Goal: Obtain resource: Obtain resource

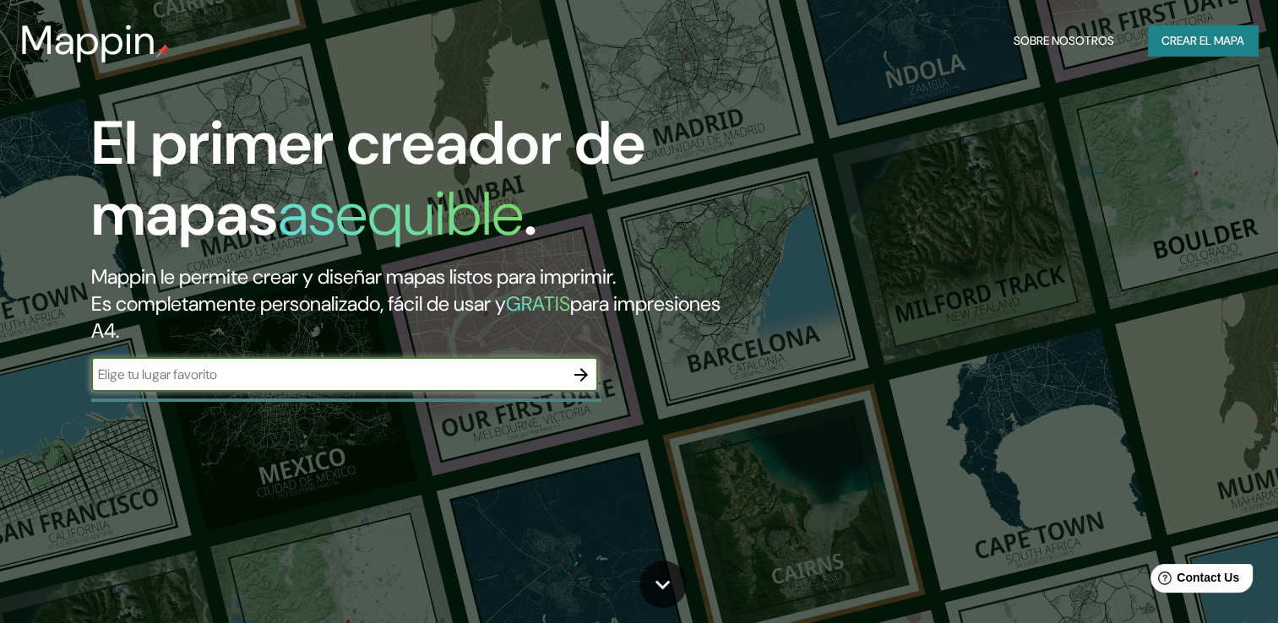
click at [406, 376] on input "text" at bounding box center [327, 374] width 473 height 19
type input "Paraguay"
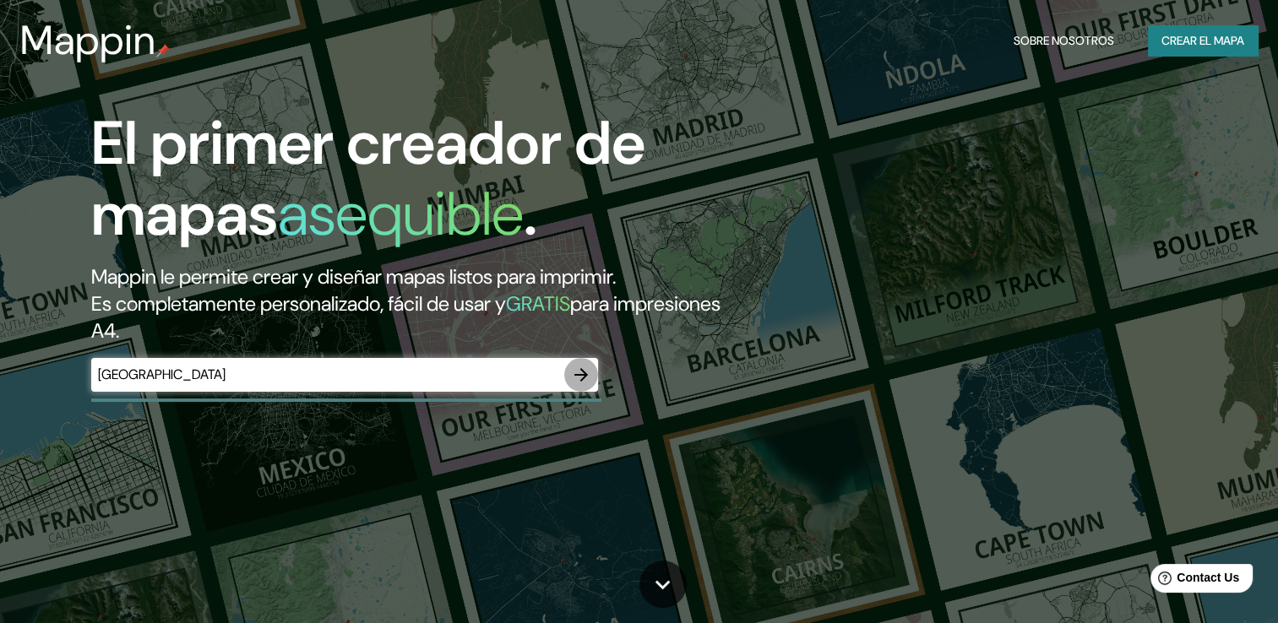
click at [576, 374] on icon "button" at bounding box center [581, 375] width 14 height 14
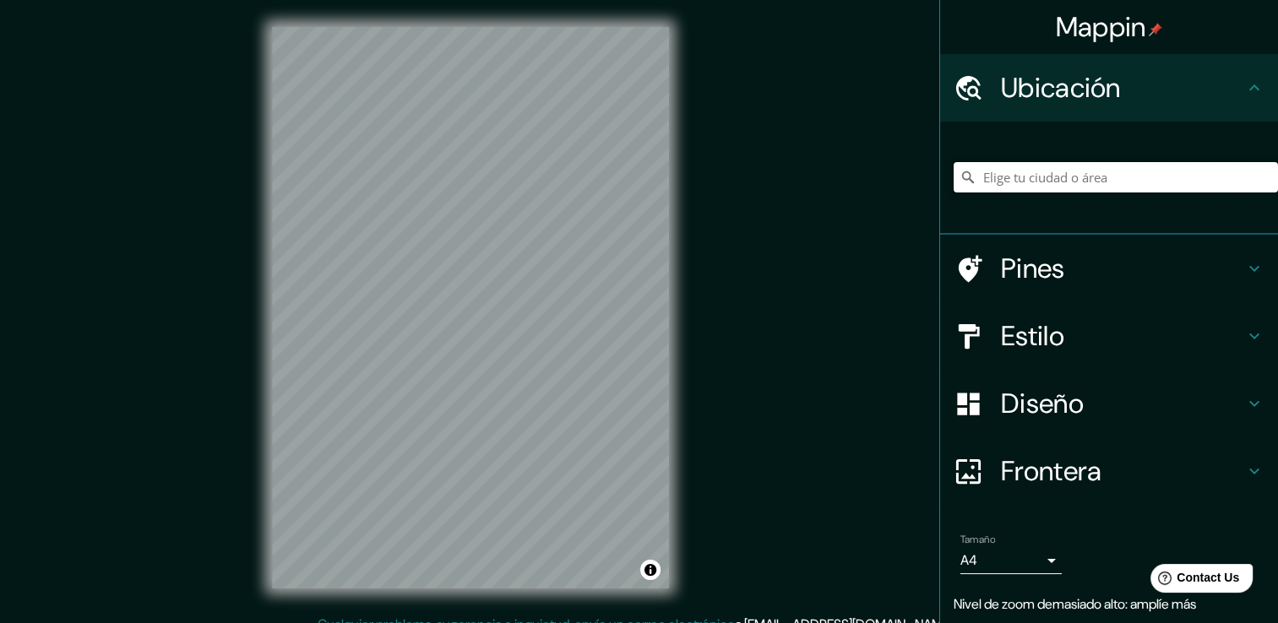
click at [1017, 180] on input "Elige tu ciudad o área" at bounding box center [1116, 177] width 324 height 30
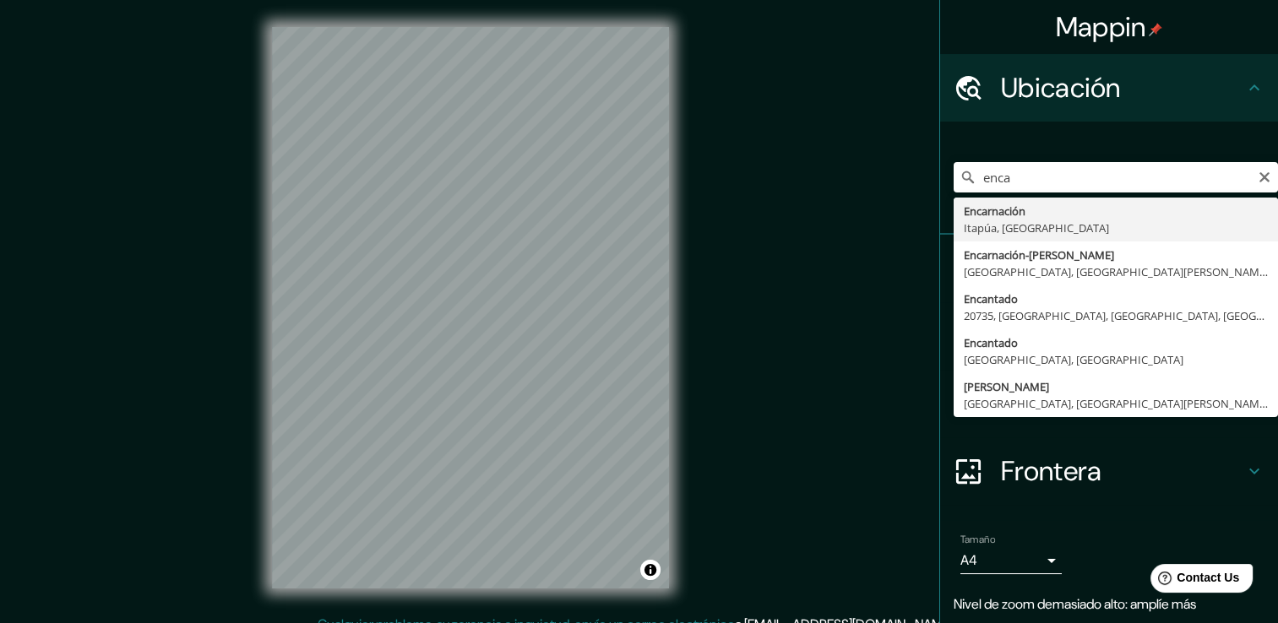
type input "[PERSON_NAME], [GEOGRAPHIC_DATA], [GEOGRAPHIC_DATA]"
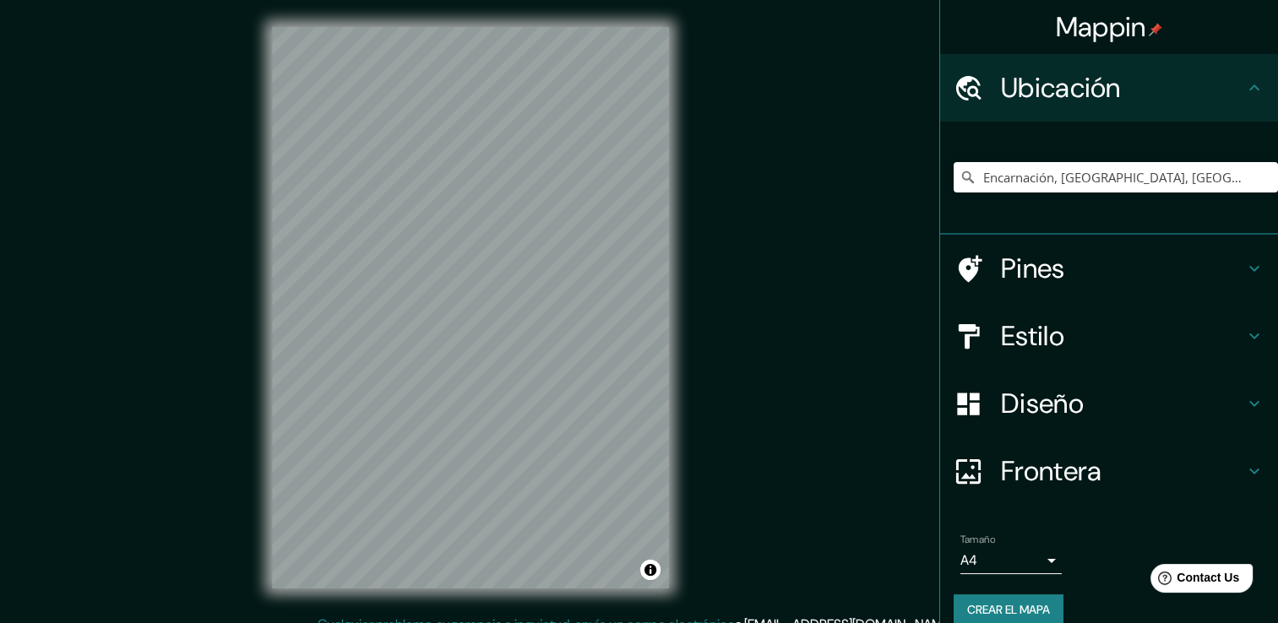
click at [1012, 336] on h4 "Estilo" at bounding box center [1122, 336] width 243 height 34
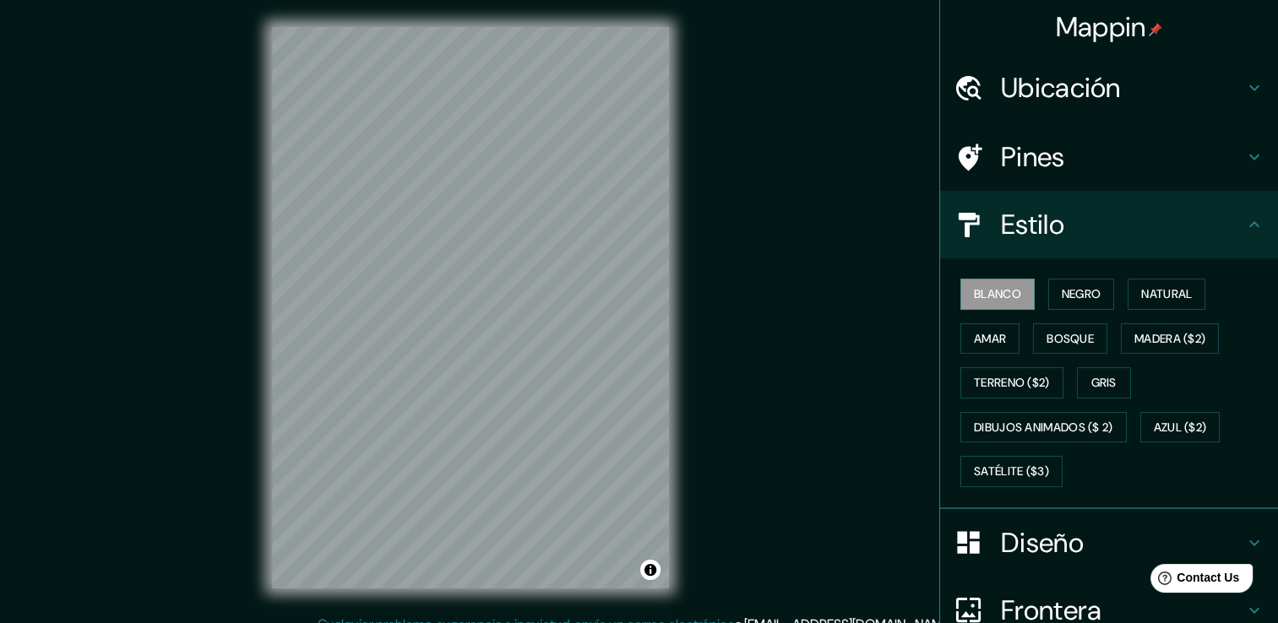
click at [1036, 541] on h4 "Diseño" at bounding box center [1122, 543] width 243 height 34
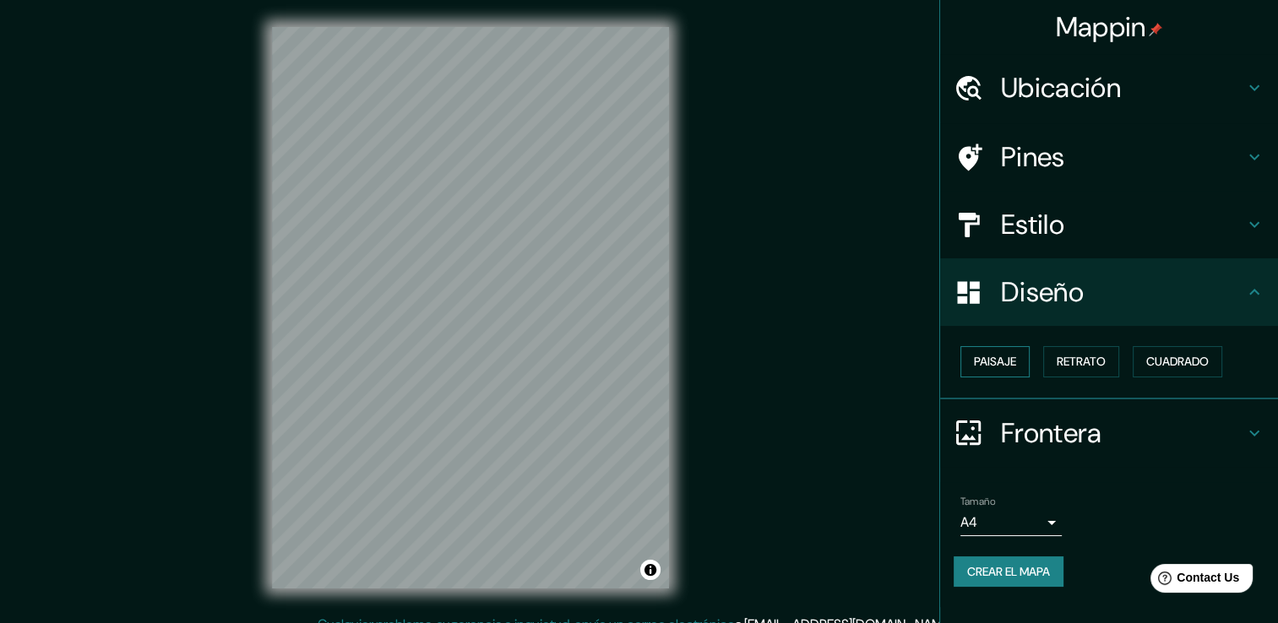
click at [1011, 363] on font "Paisaje" at bounding box center [995, 361] width 42 height 21
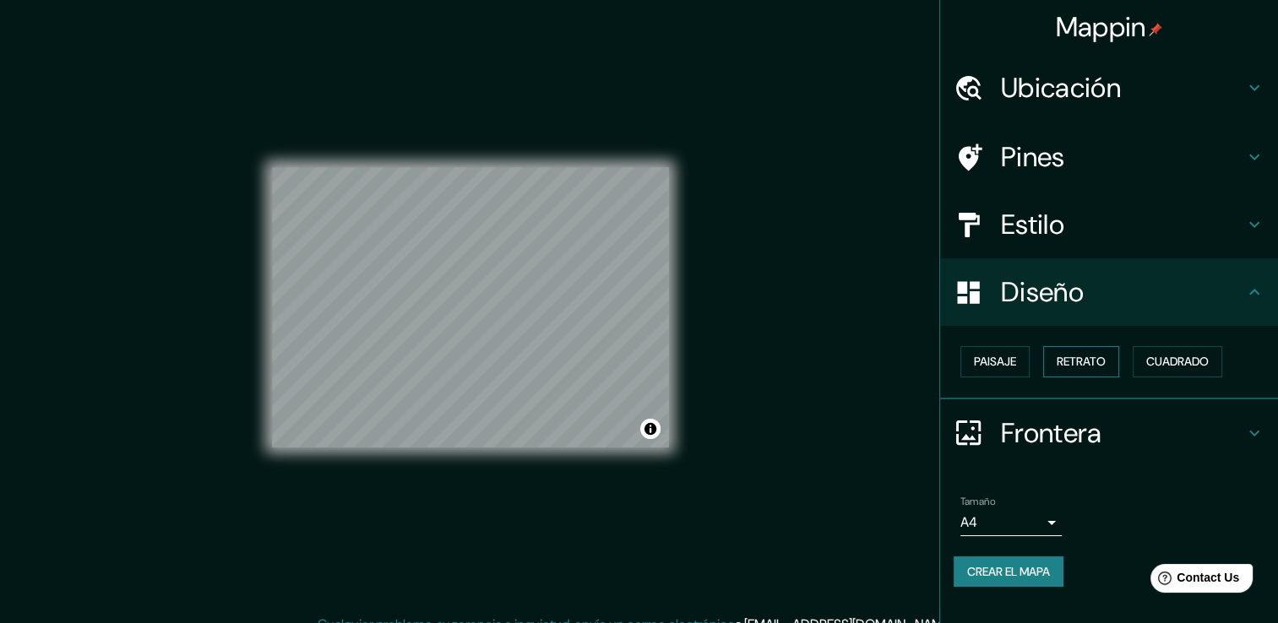
click at [1101, 363] on font "Retrato" at bounding box center [1081, 361] width 49 height 21
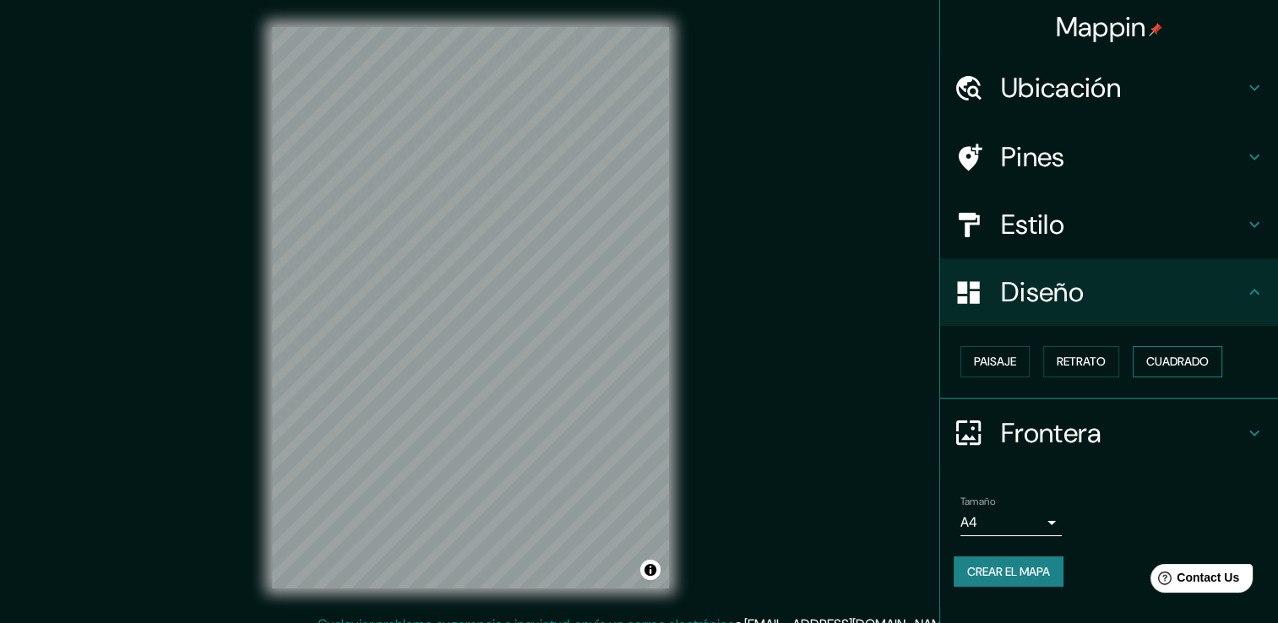
click at [1209, 363] on font "Cuadrado" at bounding box center [1177, 361] width 63 height 21
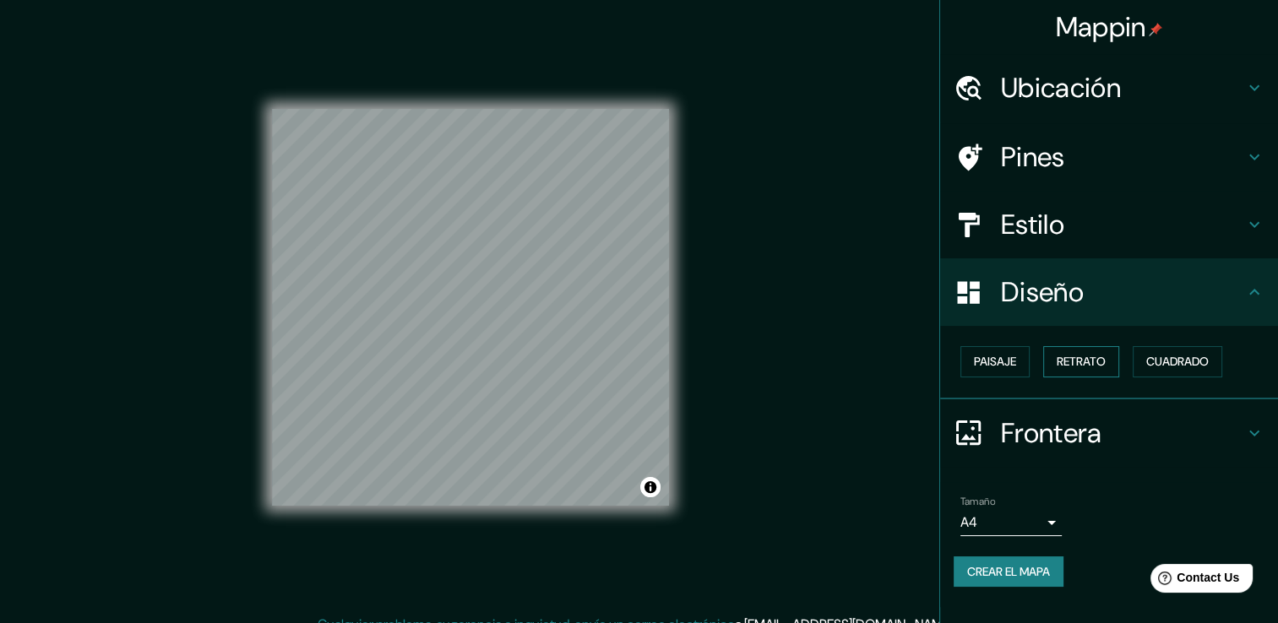
click at [1117, 363] on button "Retrato" at bounding box center [1081, 361] width 76 height 31
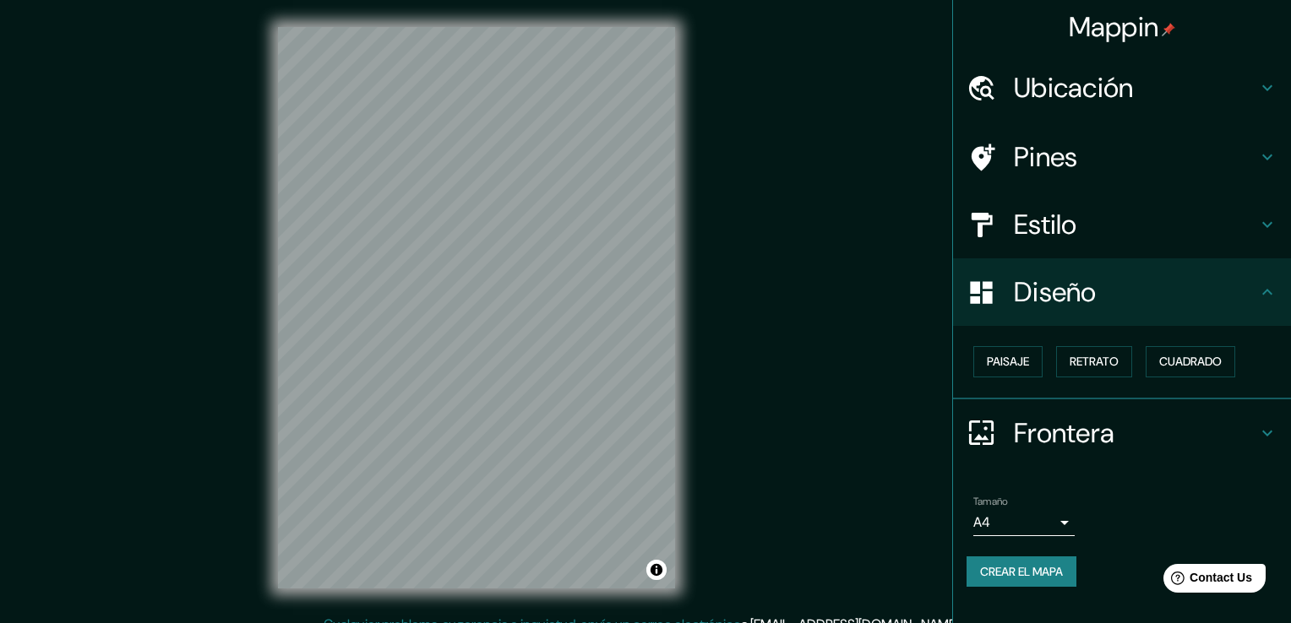
click at [1050, 517] on body "Mappin Ubicación Encarnación, Itapúa, Paraguay Pines Estilo Diseño Paisaje Retr…" at bounding box center [645, 311] width 1291 height 623
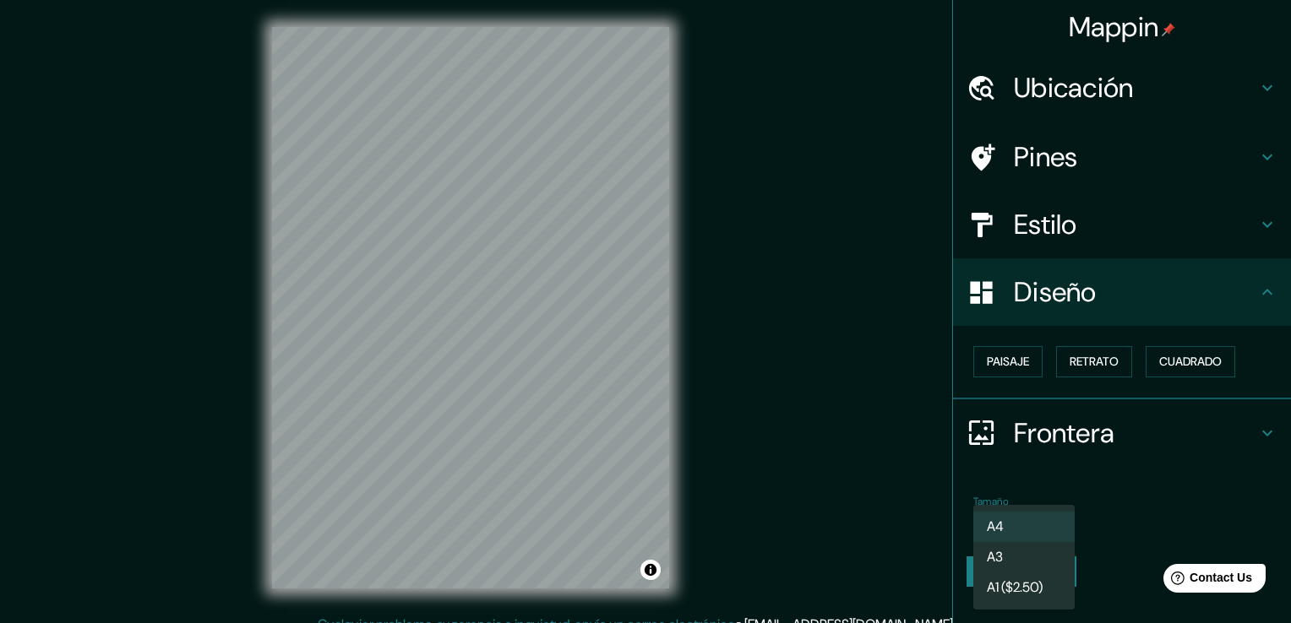
click at [1117, 523] on div at bounding box center [645, 311] width 1291 height 623
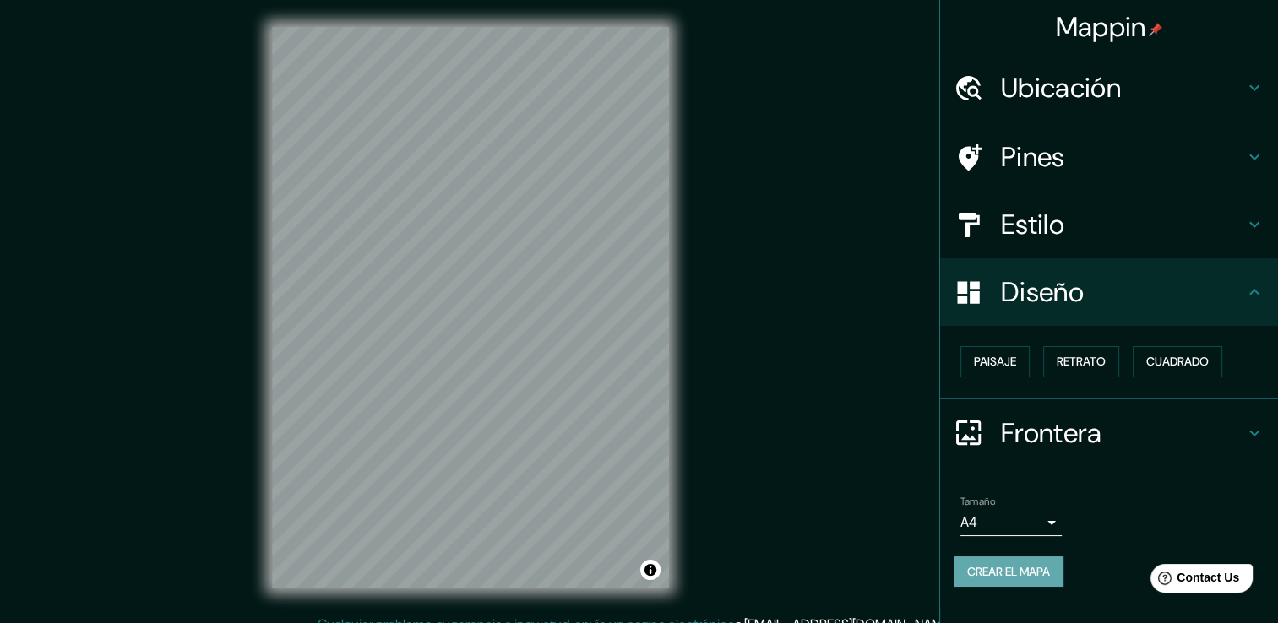
click at [1030, 570] on font "Crear el mapa" at bounding box center [1008, 572] width 83 height 21
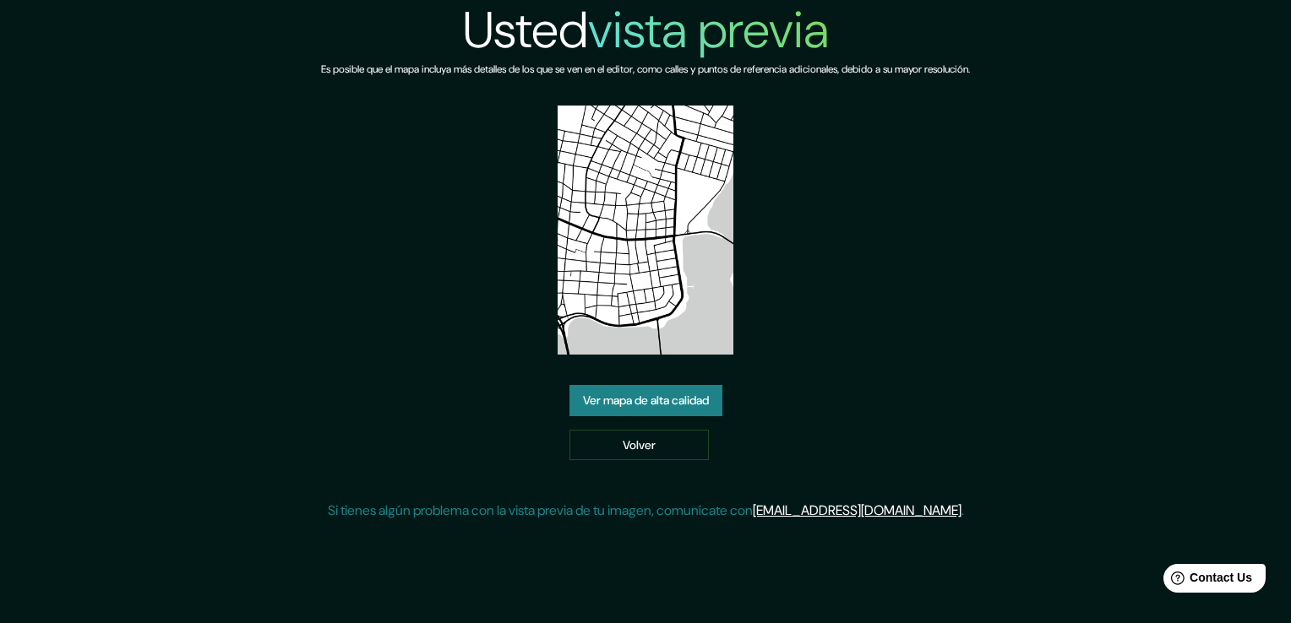
click at [635, 406] on link "Ver mapa de alta calidad" at bounding box center [645, 400] width 153 height 31
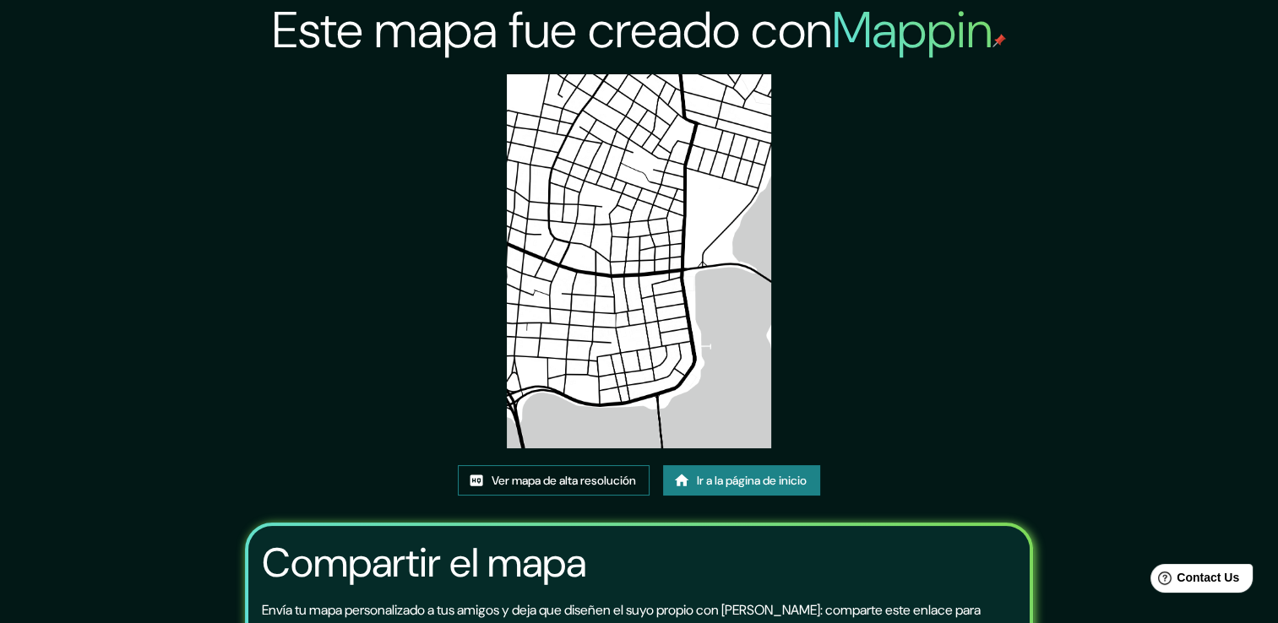
click at [579, 480] on font "Ver mapa de alta resolución" at bounding box center [564, 480] width 144 height 21
click at [733, 472] on font "Ir a la página de inicio" at bounding box center [752, 480] width 110 height 21
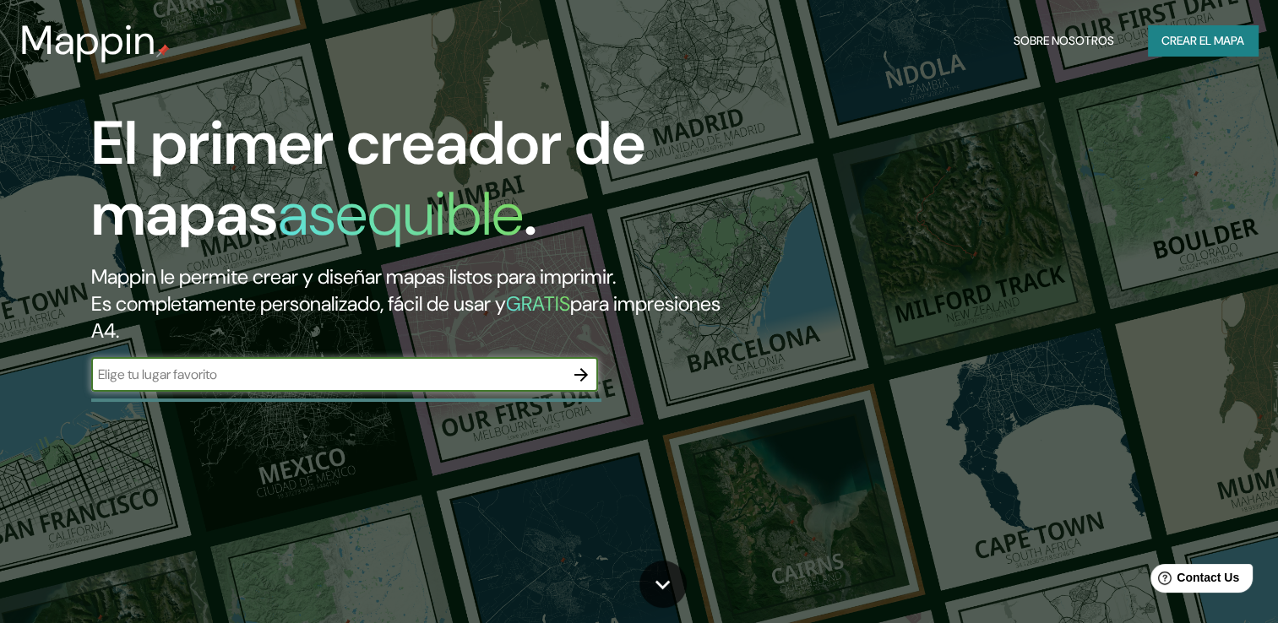
click at [350, 376] on input "text" at bounding box center [327, 374] width 473 height 19
click at [285, 372] on input "text" at bounding box center [327, 374] width 473 height 19
click at [154, 375] on input "text" at bounding box center [327, 374] width 473 height 19
type input "paraguay"
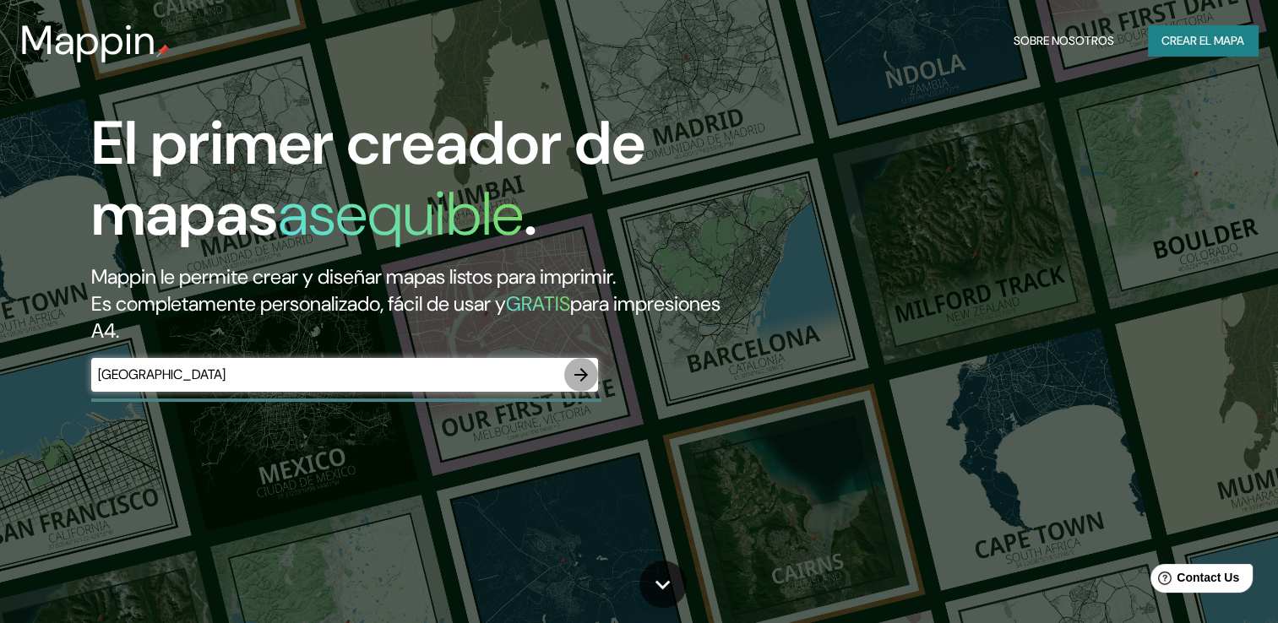
click at [577, 373] on icon "button" at bounding box center [581, 375] width 20 height 20
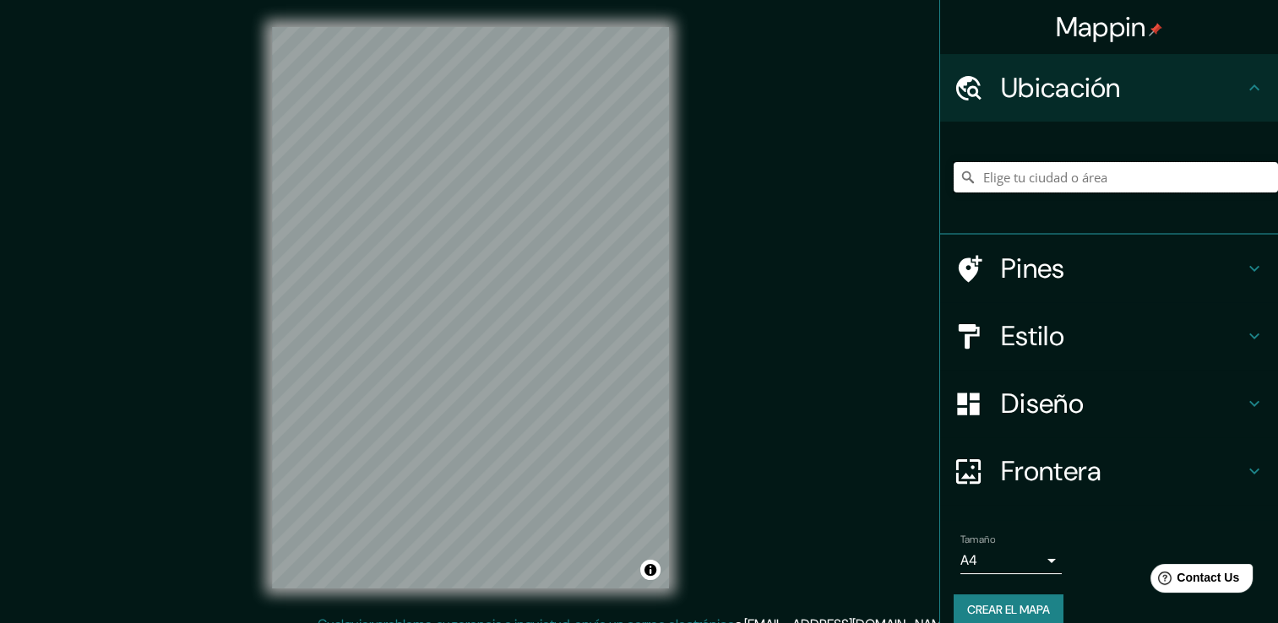
click at [1069, 168] on input "Elige tu ciudad o área" at bounding box center [1116, 177] width 324 height 30
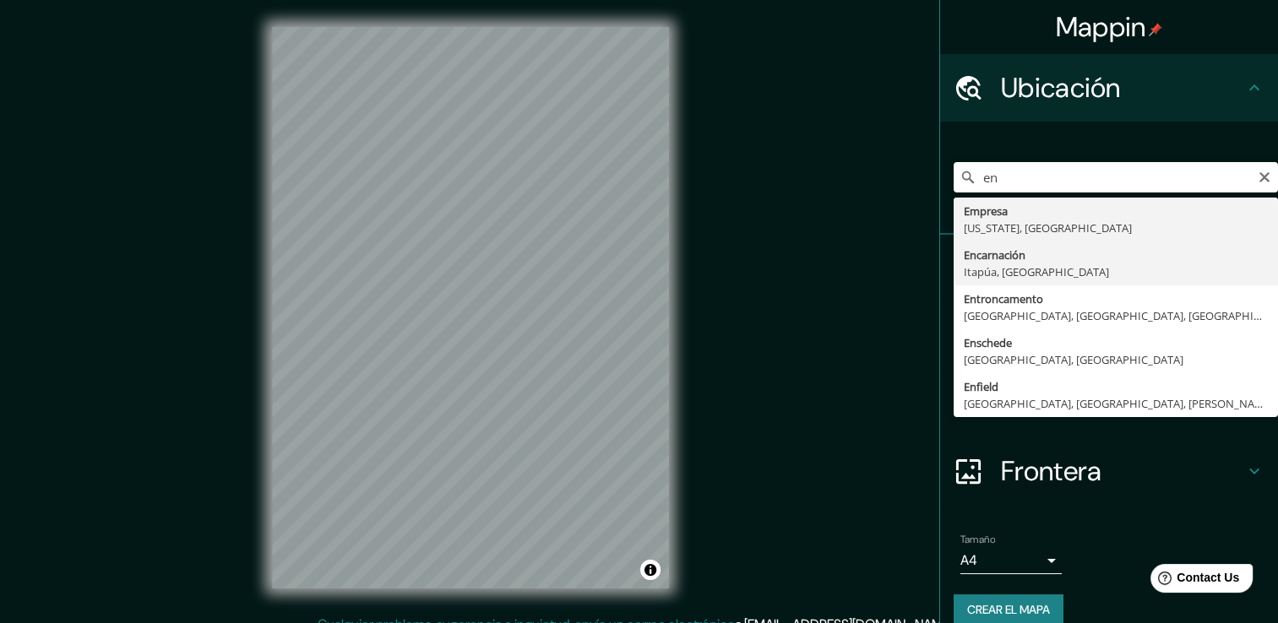
type input "[PERSON_NAME], [GEOGRAPHIC_DATA], [GEOGRAPHIC_DATA]"
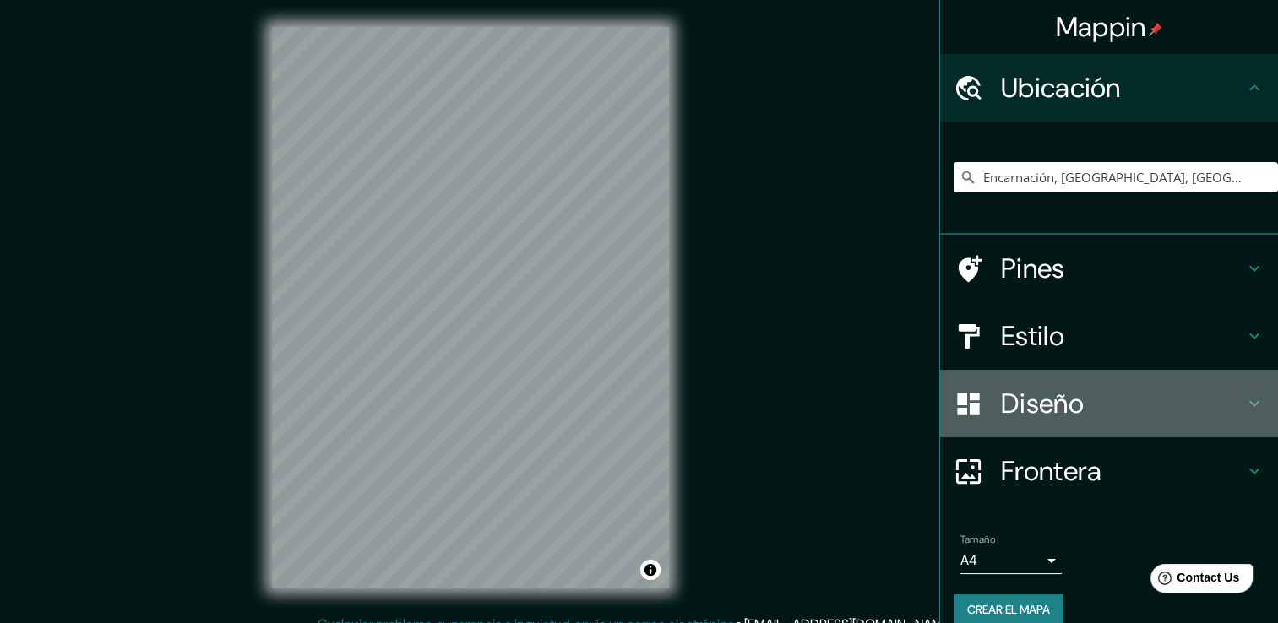
click at [1071, 404] on h4 "Diseño" at bounding box center [1122, 404] width 243 height 34
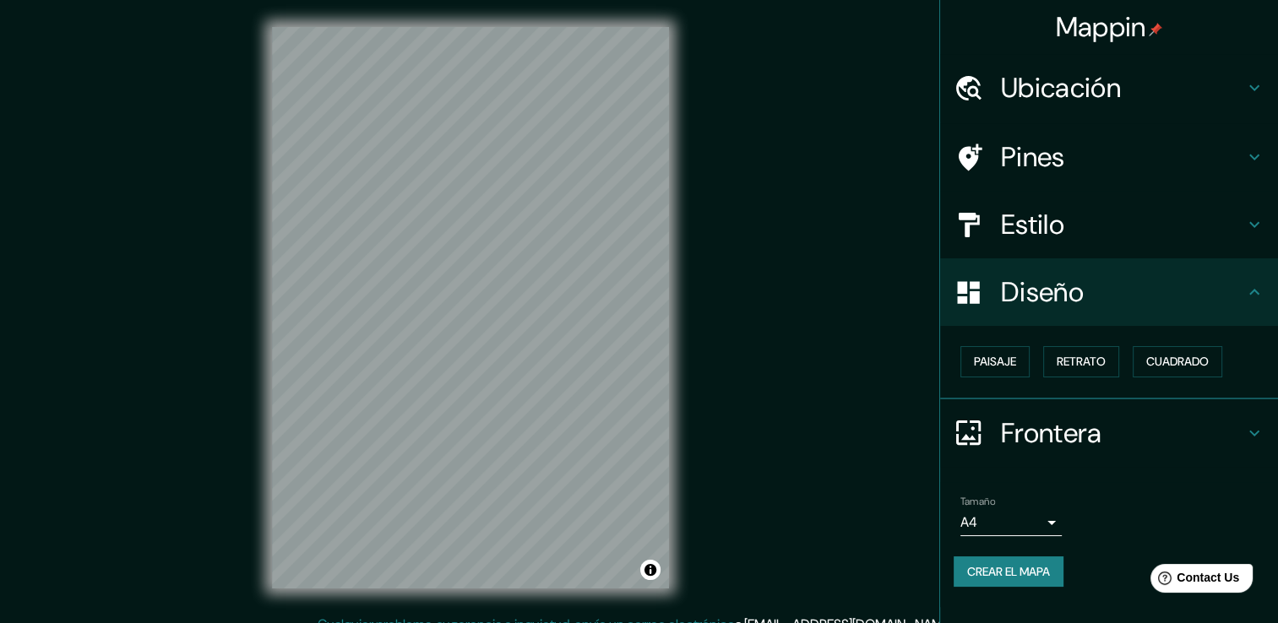
scroll to position [19, 0]
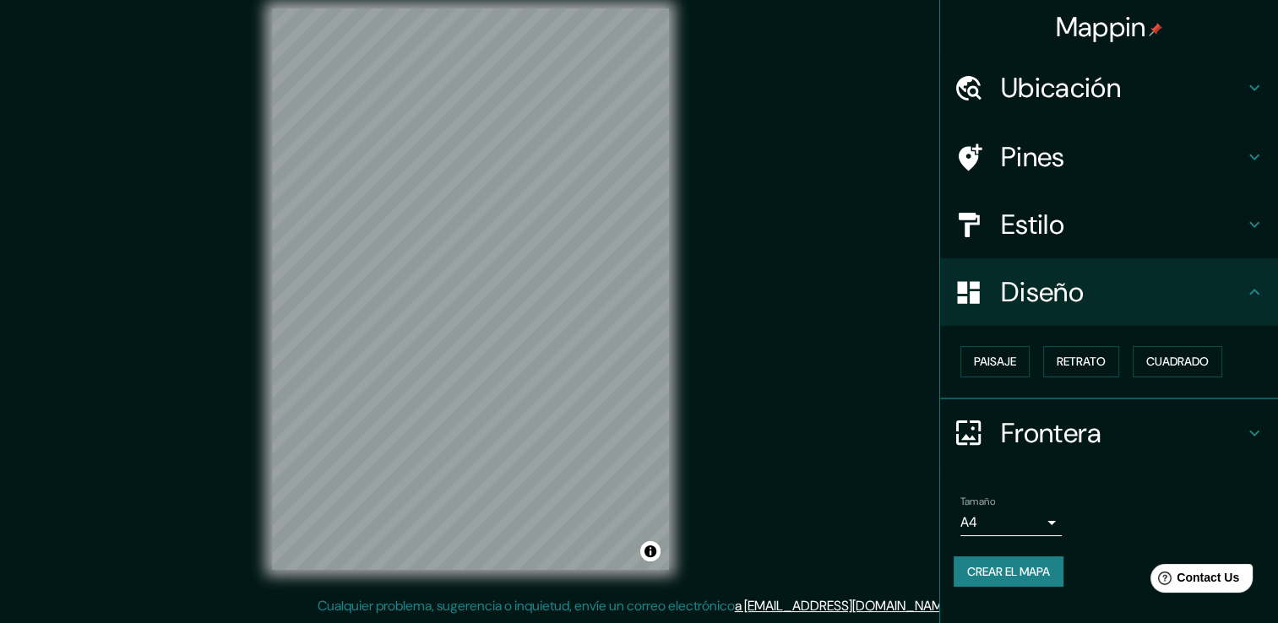
click at [1068, 218] on h4 "Estilo" at bounding box center [1122, 225] width 243 height 34
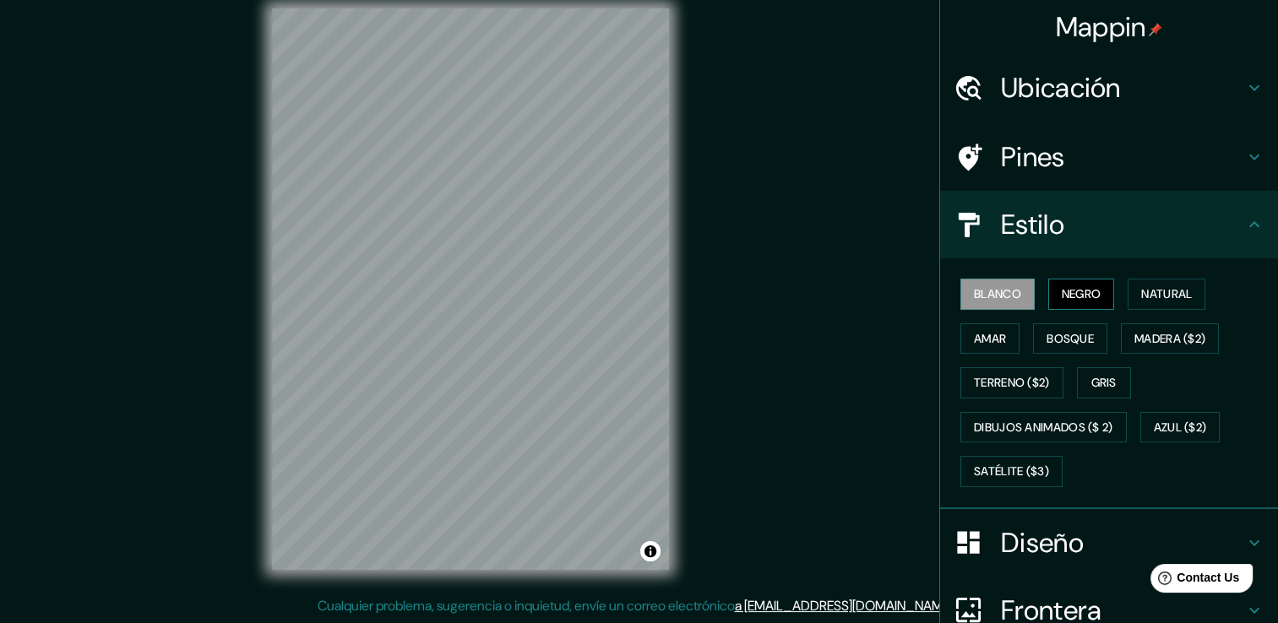
click at [1066, 289] on font "Negro" at bounding box center [1082, 294] width 40 height 21
click at [1142, 292] on font "Natural" at bounding box center [1166, 294] width 51 height 21
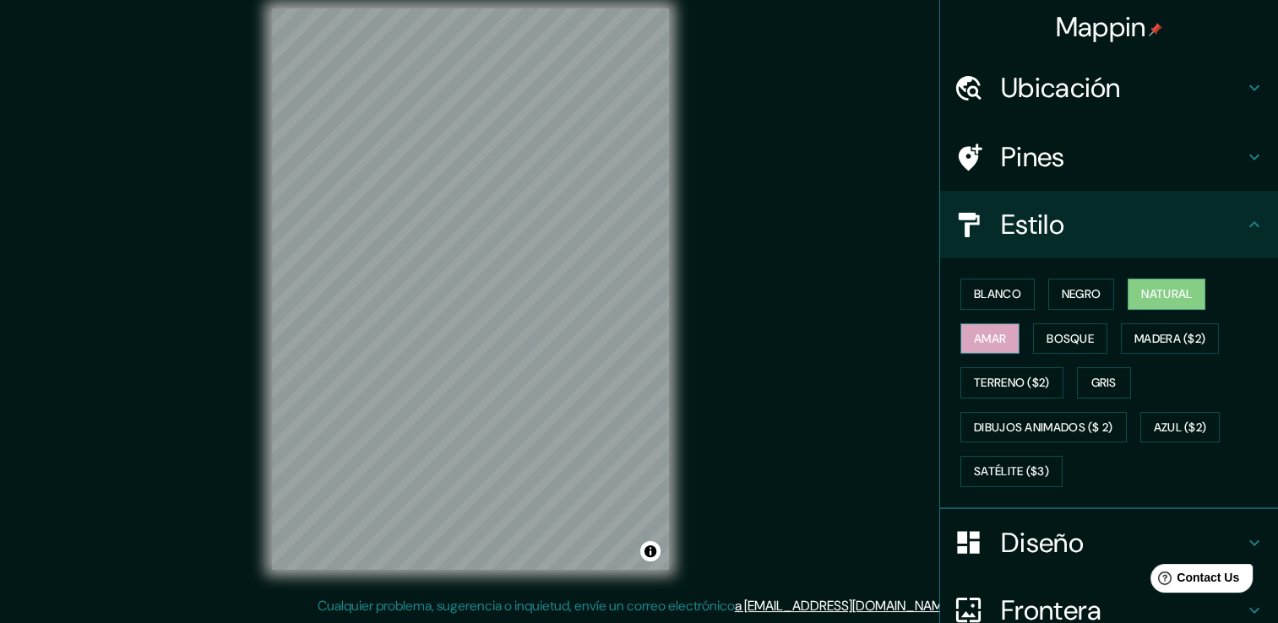
click at [993, 345] on font "Amar" at bounding box center [990, 339] width 32 height 21
click at [1141, 296] on font "Natural" at bounding box center [1166, 294] width 51 height 21
click at [1080, 334] on font "Bosque" at bounding box center [1069, 339] width 47 height 21
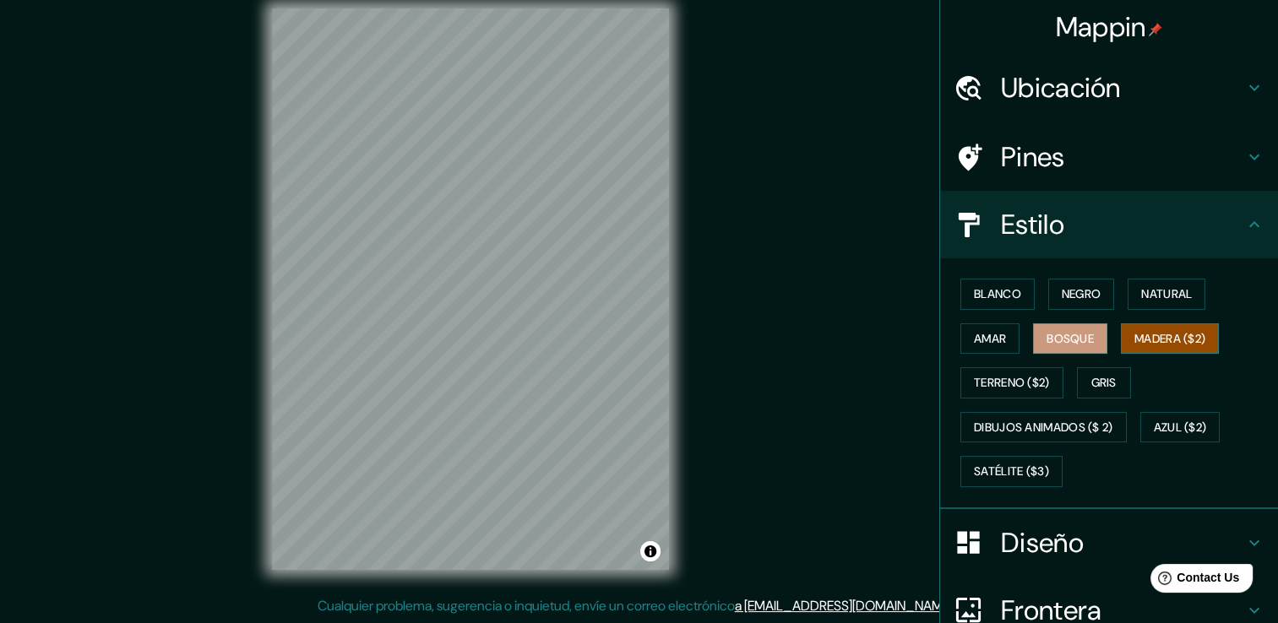
click at [1134, 334] on font "Madera ($2)" at bounding box center [1169, 339] width 71 height 21
click at [1008, 372] on font "Terreno ($2)" at bounding box center [1012, 382] width 76 height 21
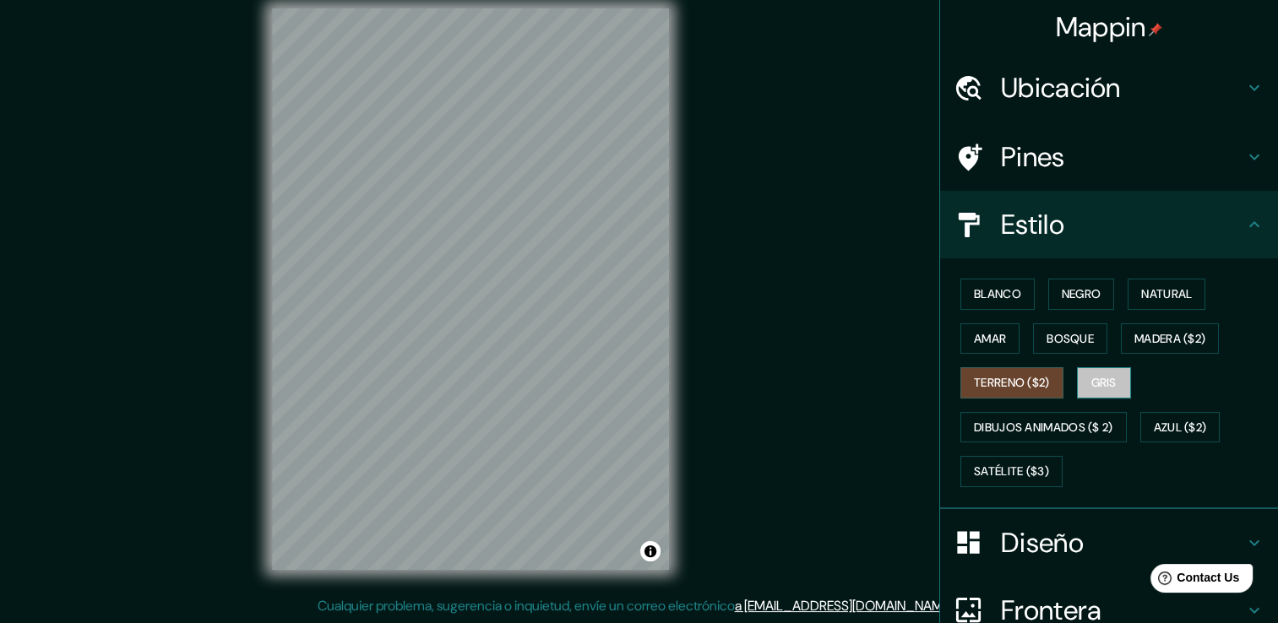
click at [1093, 378] on font "Gris" at bounding box center [1103, 382] width 25 height 21
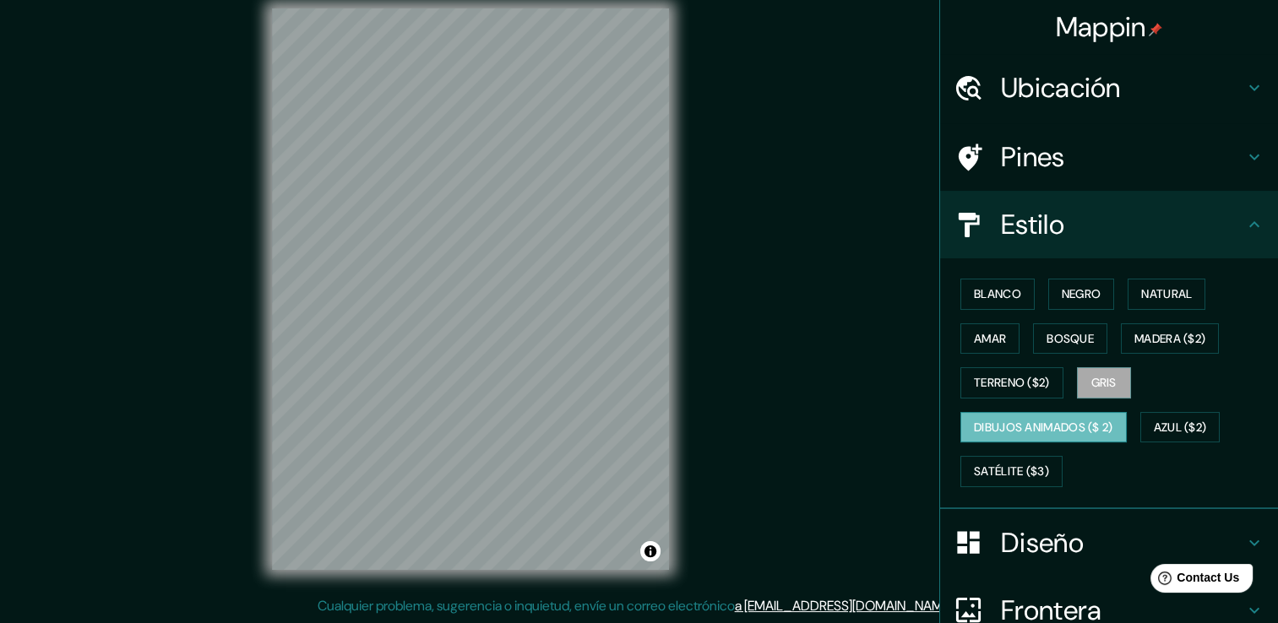
click at [1020, 417] on font "Dibujos animados ($ 2)" at bounding box center [1043, 427] width 139 height 21
click at [1168, 421] on font "Azul ($2)" at bounding box center [1180, 427] width 53 height 21
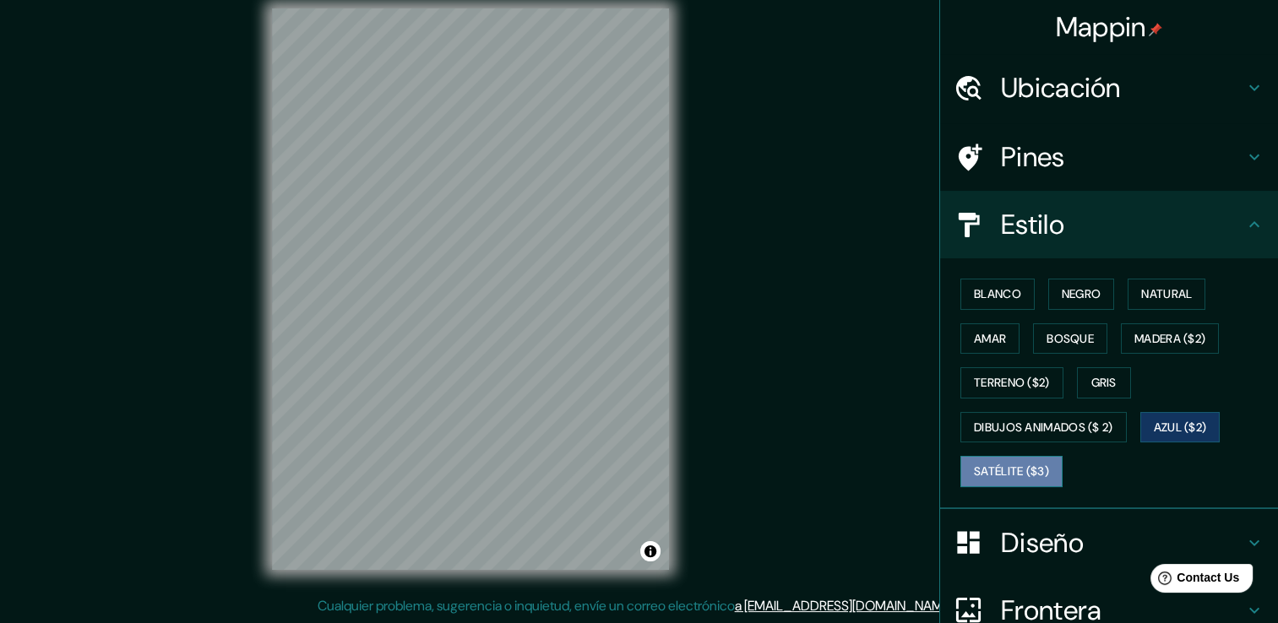
click at [1021, 469] on font "Satélite ($3)" at bounding box center [1011, 471] width 75 height 21
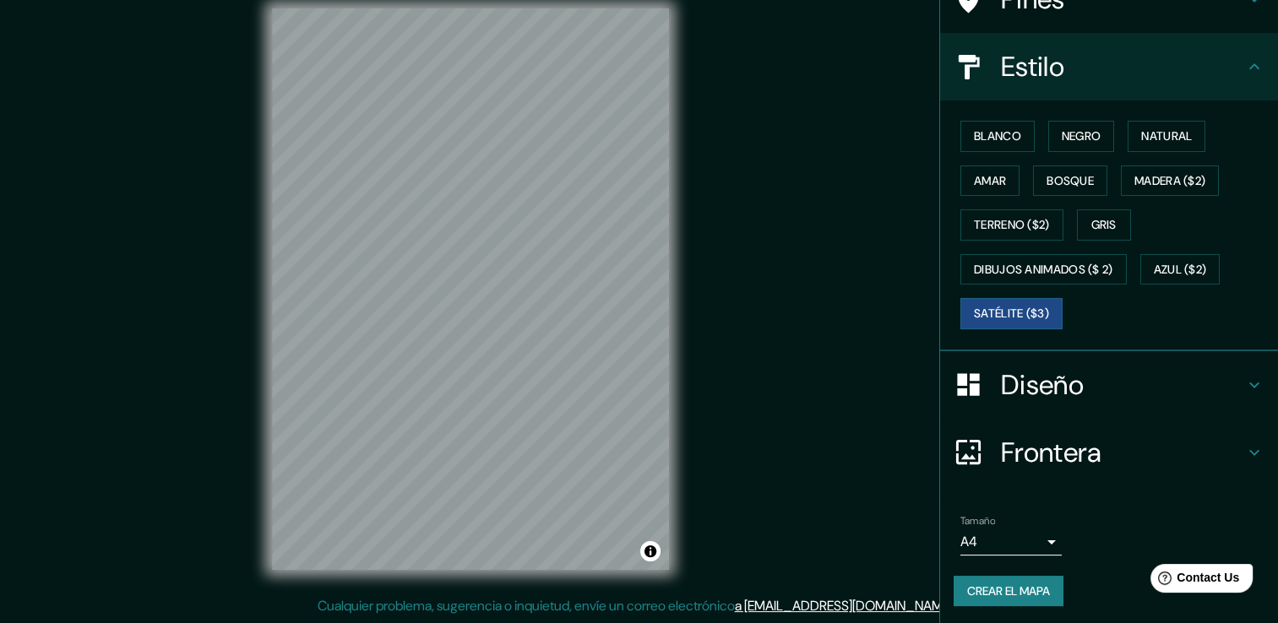
click at [1007, 581] on font "Crear el mapa" at bounding box center [1008, 591] width 83 height 21
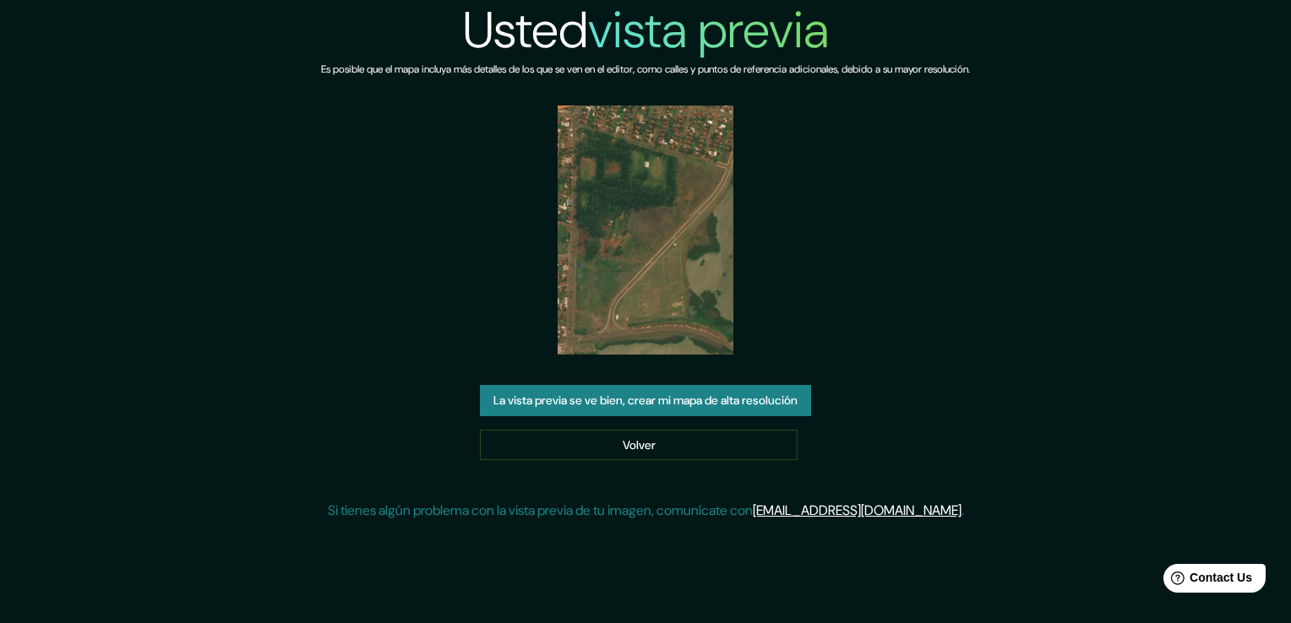
click at [649, 243] on img at bounding box center [645, 230] width 177 height 249
click at [633, 407] on button "La vista previa se ve bien, crear mi mapa de alta resolución" at bounding box center [645, 400] width 331 height 31
click at [619, 435] on link "Volver" at bounding box center [639, 445] width 318 height 31
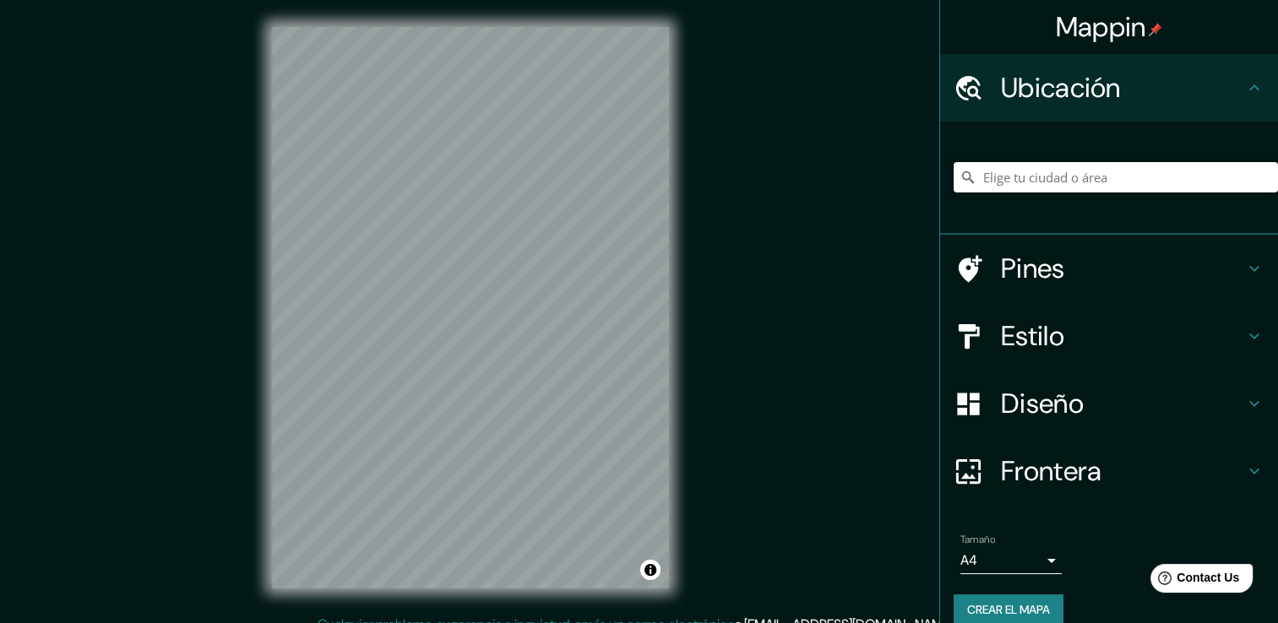
click at [1014, 182] on input "Elige tu ciudad o área" at bounding box center [1116, 177] width 324 height 30
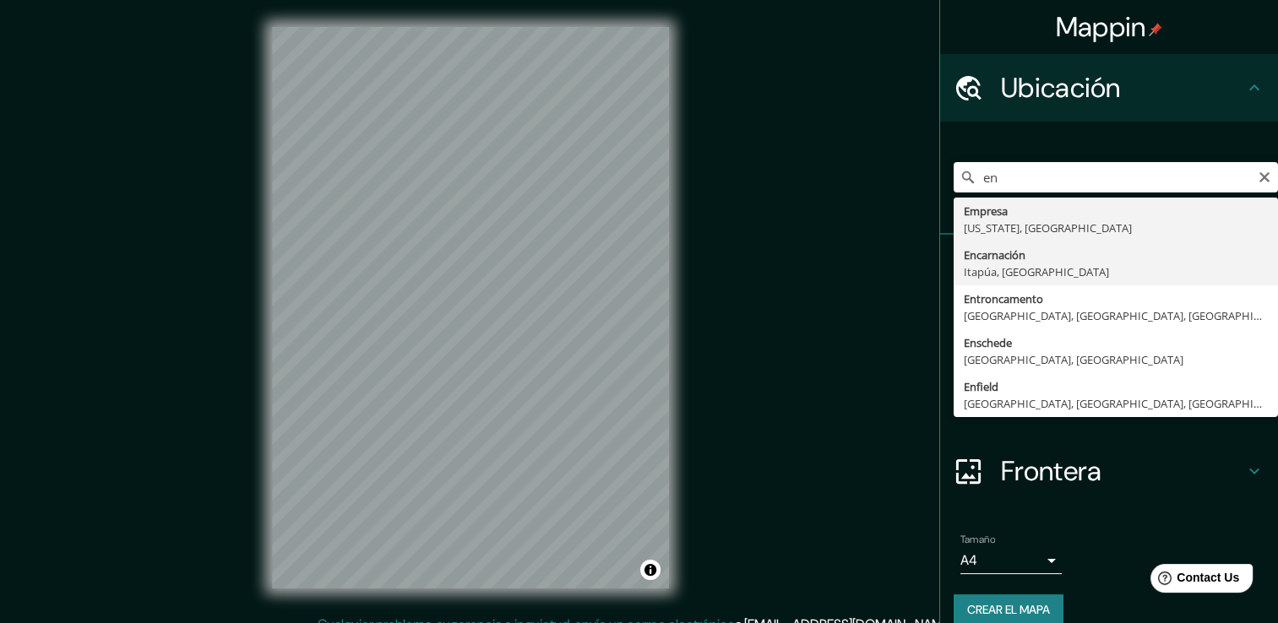
type input "[PERSON_NAME], [GEOGRAPHIC_DATA], [GEOGRAPHIC_DATA]"
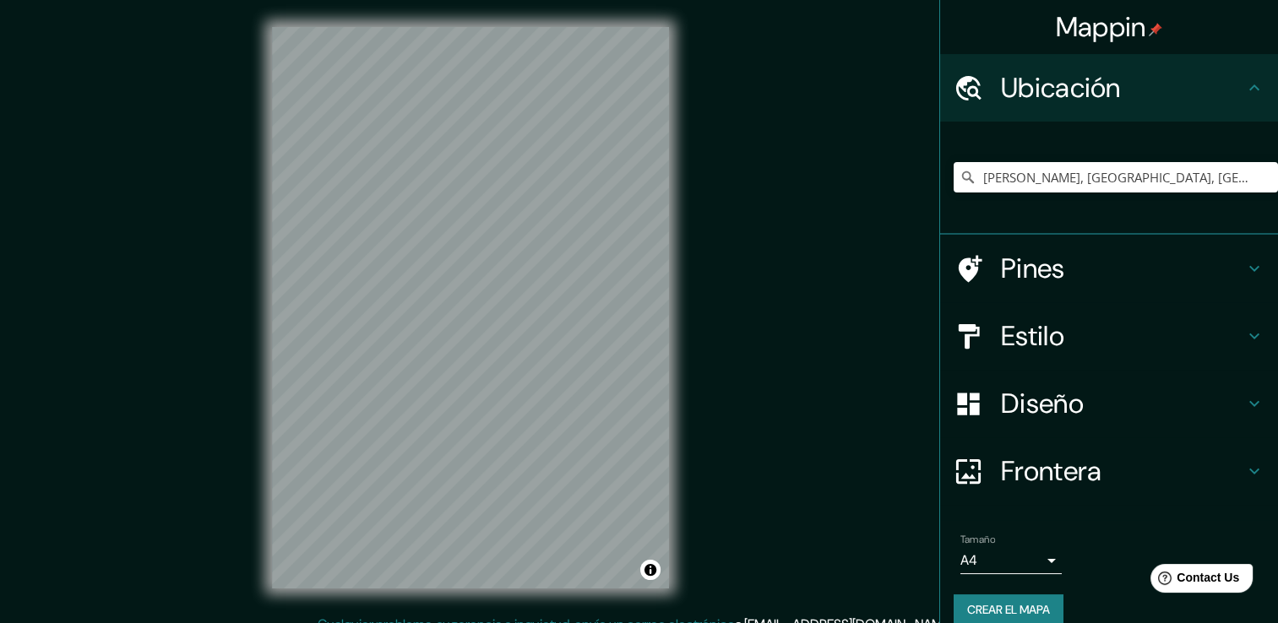
click at [1054, 340] on h4 "Estilo" at bounding box center [1122, 336] width 243 height 34
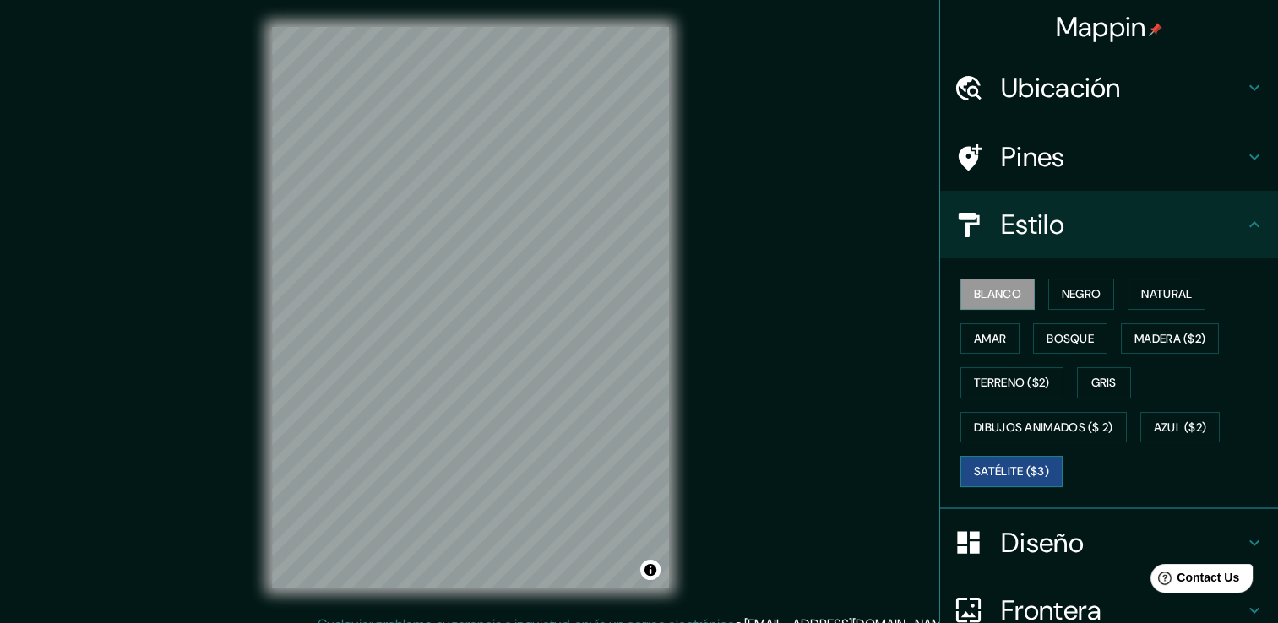
click at [1027, 461] on font "Satélite ($3)" at bounding box center [1011, 471] width 75 height 21
